Goal: Navigation & Orientation: Find specific page/section

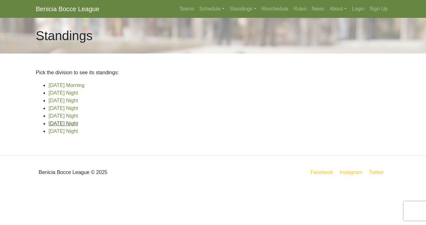
click at [68, 124] on link "[DATE] Night" at bounding box center [63, 123] width 29 height 5
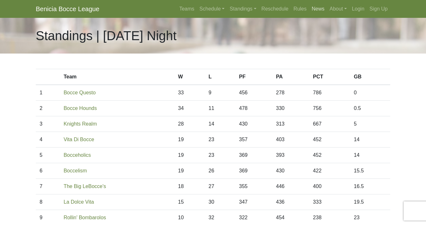
click at [316, 12] on link "News" at bounding box center [318, 9] width 18 height 13
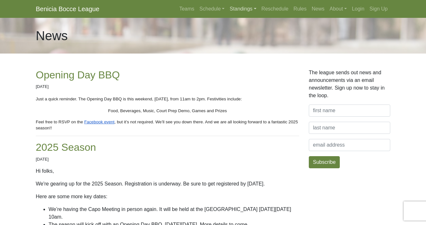
click at [243, 11] on link "Standings" at bounding box center [243, 9] width 32 height 13
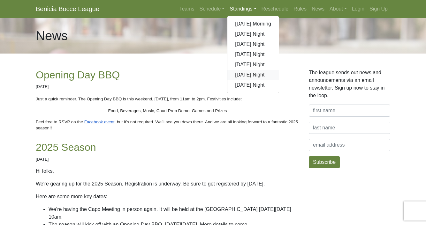
click at [233, 73] on link "[DATE] Night" at bounding box center [252, 75] width 51 height 10
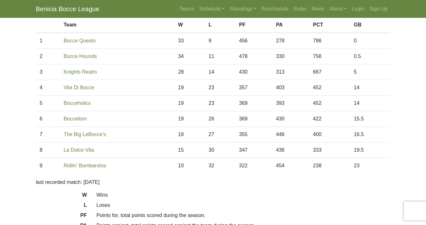
scroll to position [52, 0]
